Goal: Transaction & Acquisition: Purchase product/service

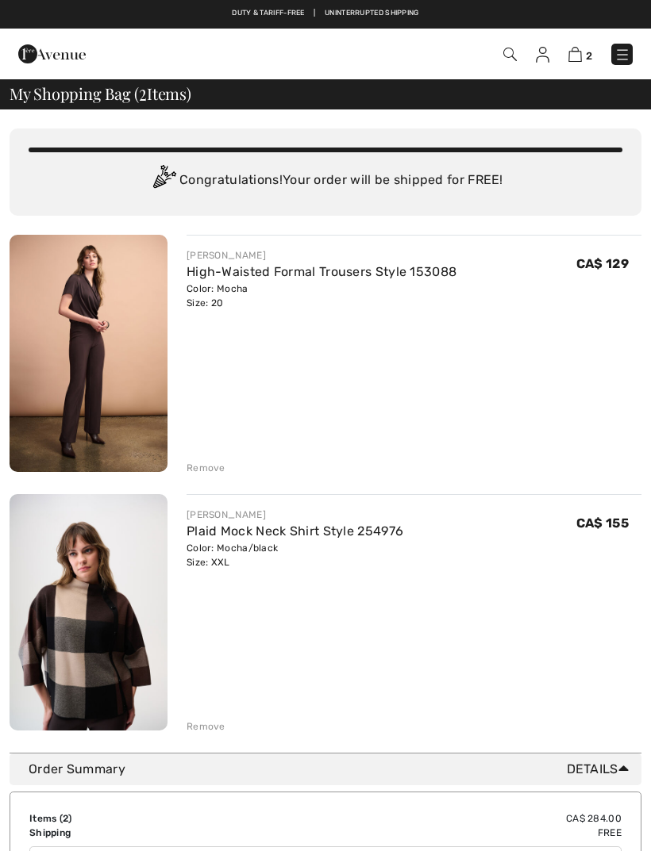
click at [96, 625] on img at bounding box center [89, 612] width 158 height 237
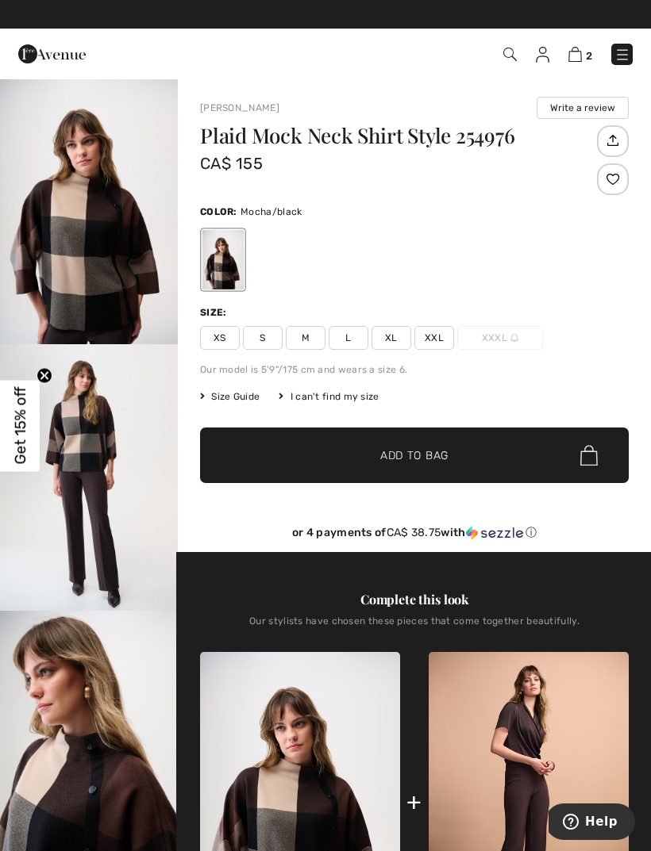
click at [579, 53] on img at bounding box center [574, 54] width 13 height 15
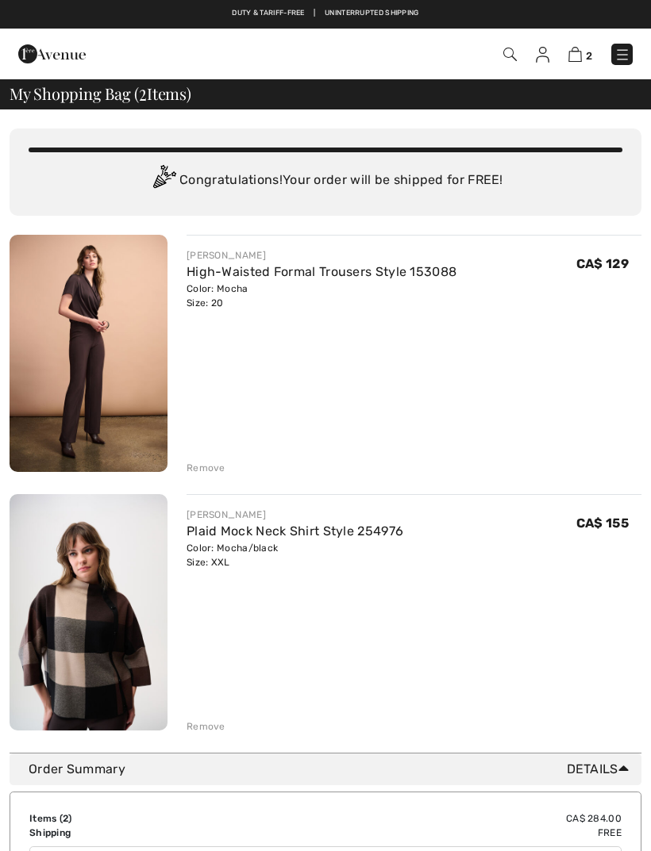
click at [421, 270] on link "High-Waisted Formal Trousers Style 153088" at bounding box center [321, 271] width 270 height 15
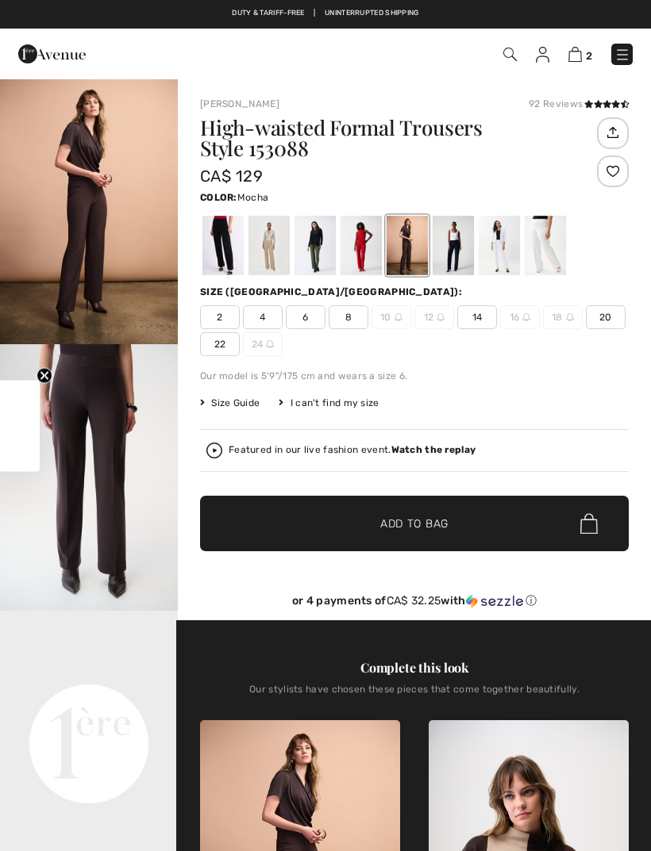
checkbox input "true"
click at [570, 61] on img at bounding box center [574, 54] width 13 height 15
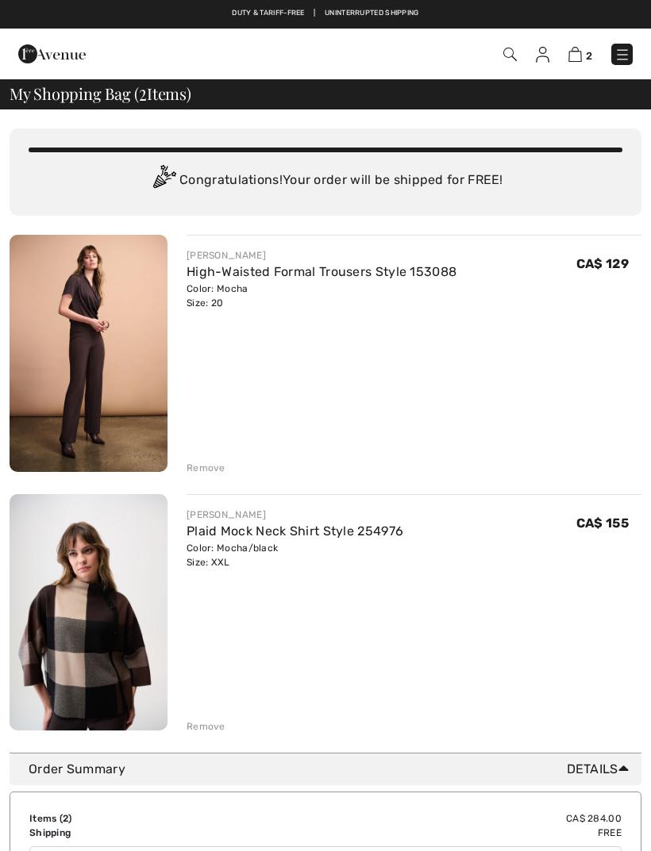
checkbox input "true"
click at [408, 559] on div "JOSEPH RIBKOFF Plaid Mock Neck Shirt Style 254976 Color: Mocha/black Size: XXL …" at bounding box center [413, 539] width 455 height 62
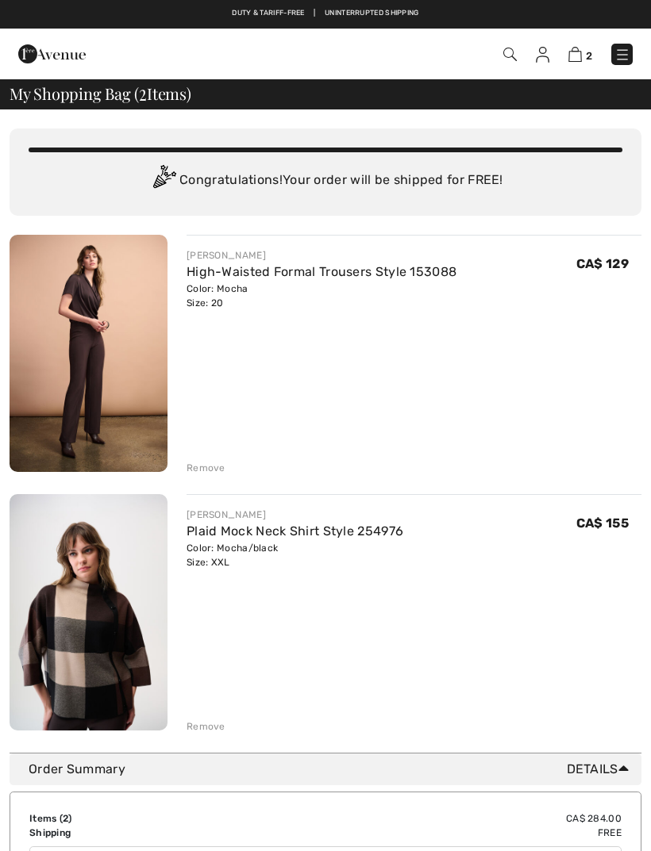
click at [407, 550] on div "JOSEPH RIBKOFF Plaid Mock Neck Shirt Style 254976 Color: Mocha/black Size: XXL …" at bounding box center [413, 539] width 455 height 62
click at [393, 533] on link "Plaid Mock Neck Shirt Style 254976" at bounding box center [294, 531] width 217 height 15
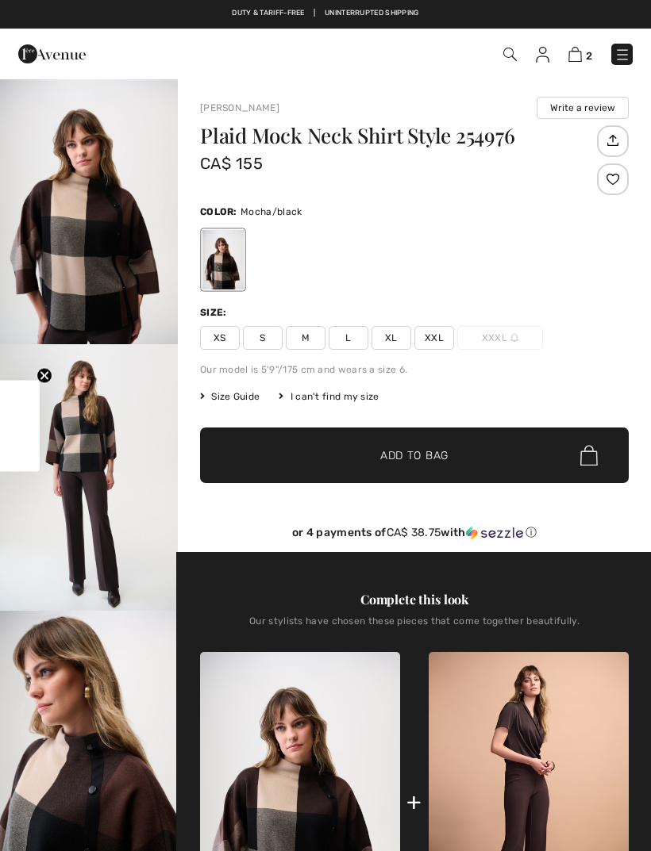
checkbox input "true"
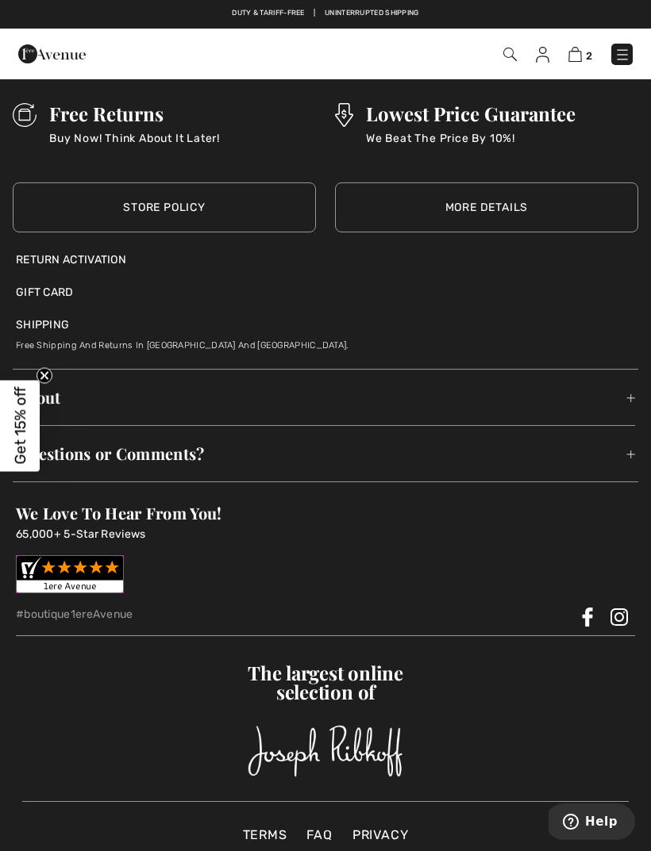
scroll to position [3177, 0]
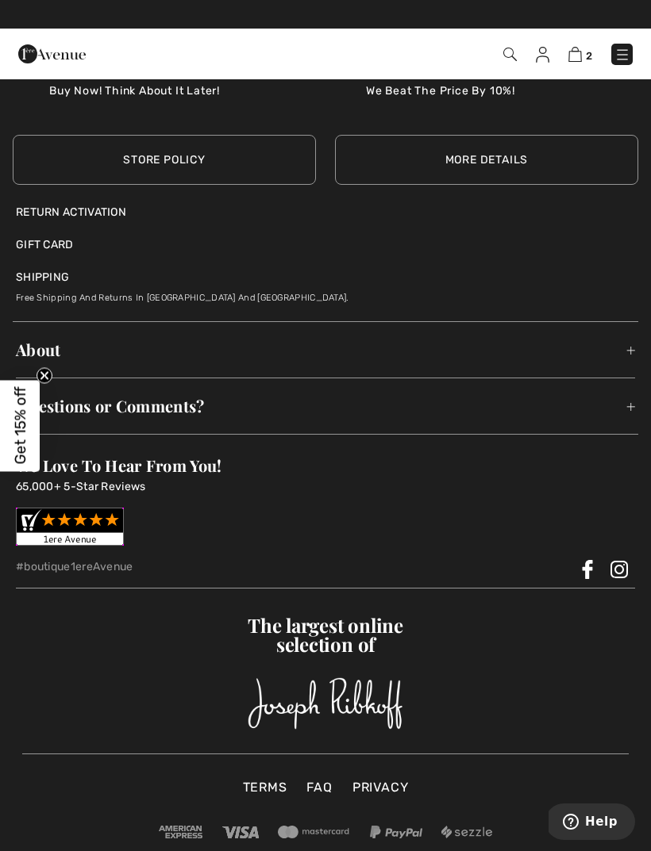
click at [24, 463] on span "Get 15% off" at bounding box center [20, 426] width 18 height 78
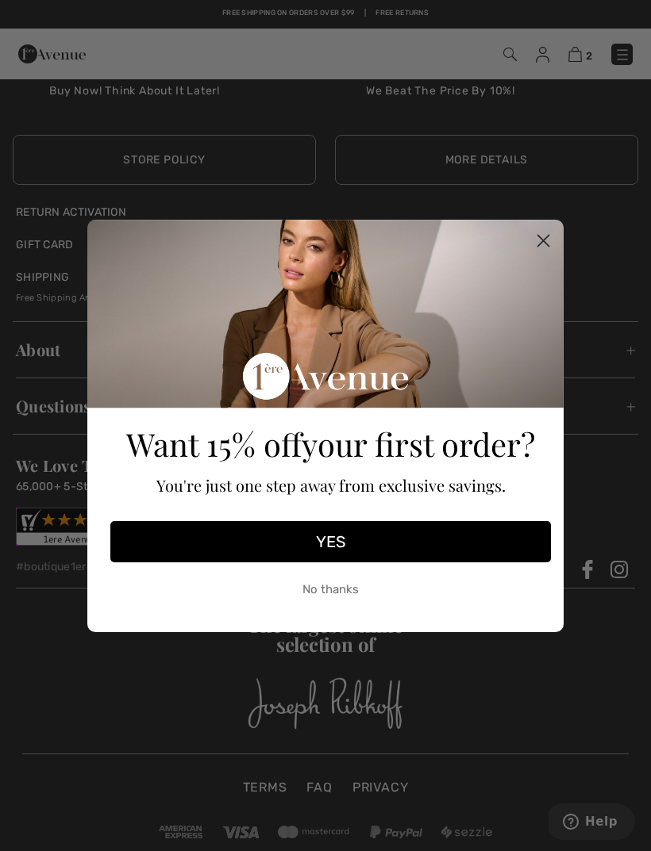
click at [544, 253] on circle "Close dialog" at bounding box center [543, 240] width 26 height 26
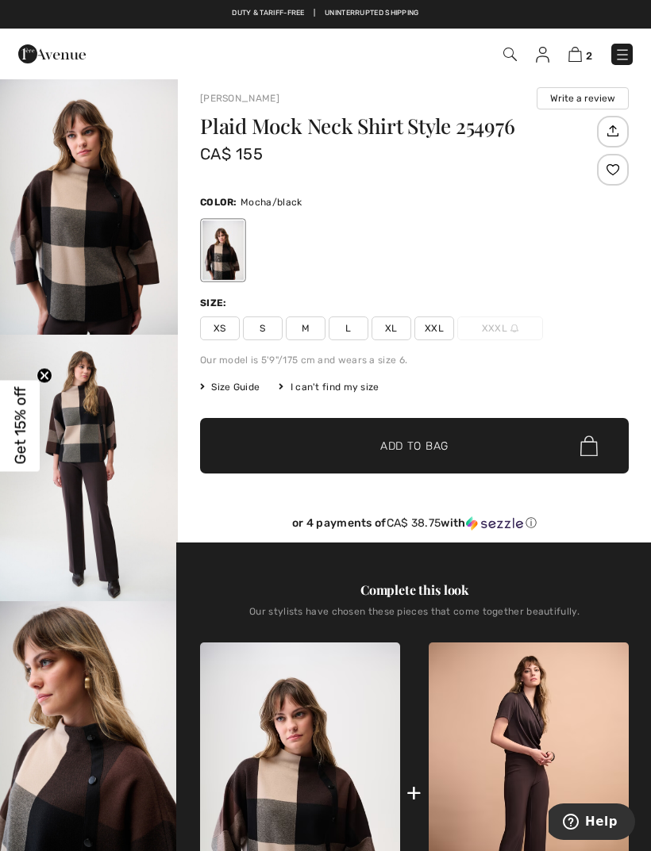
scroll to position [0, 0]
